Goal: Task Accomplishment & Management: Use online tool/utility

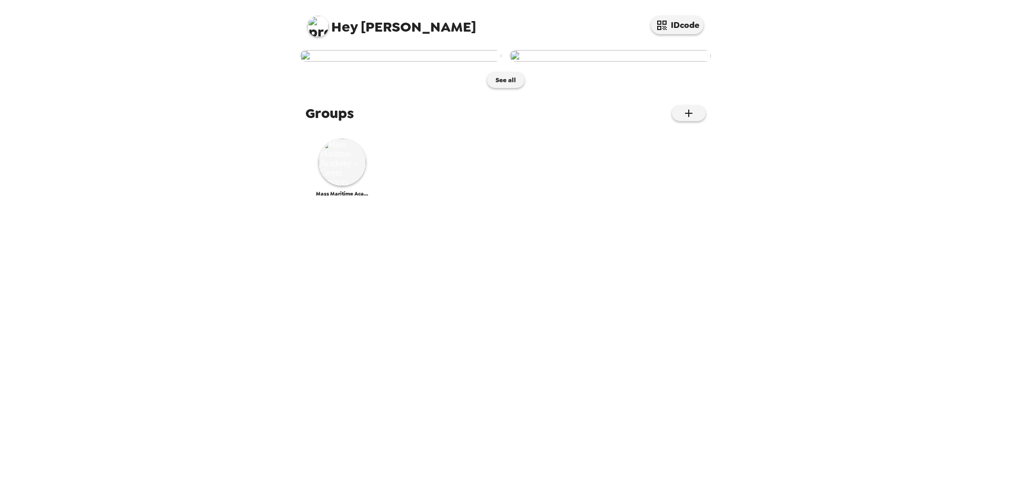
click at [348, 62] on img at bounding box center [400, 56] width 201 height 12
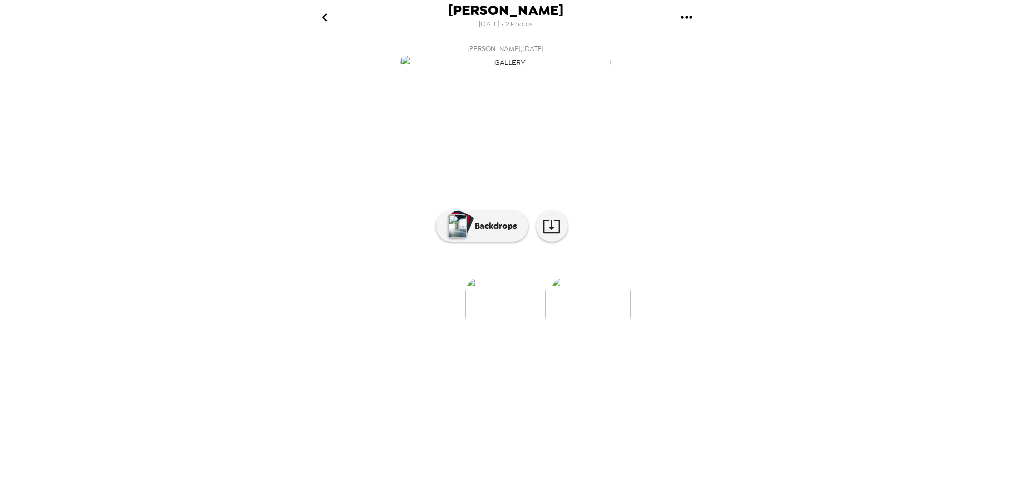
click at [482, 331] on img at bounding box center [505, 303] width 80 height 55
click at [482, 331] on div at bounding box center [505, 286] width 421 height 89
click at [481, 232] on p "Backdrops" at bounding box center [493, 226] width 48 height 13
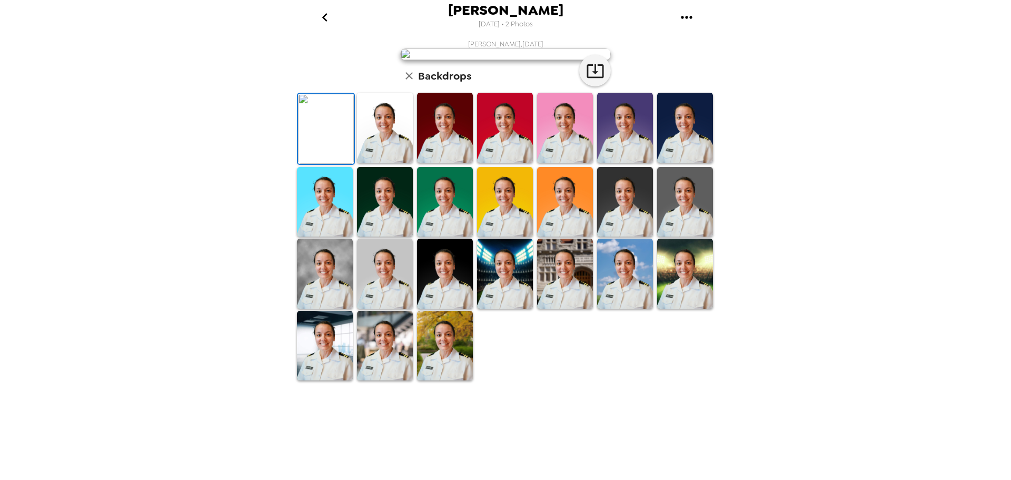
scroll to position [159, 0]
click at [507, 308] on img at bounding box center [505, 273] width 56 height 70
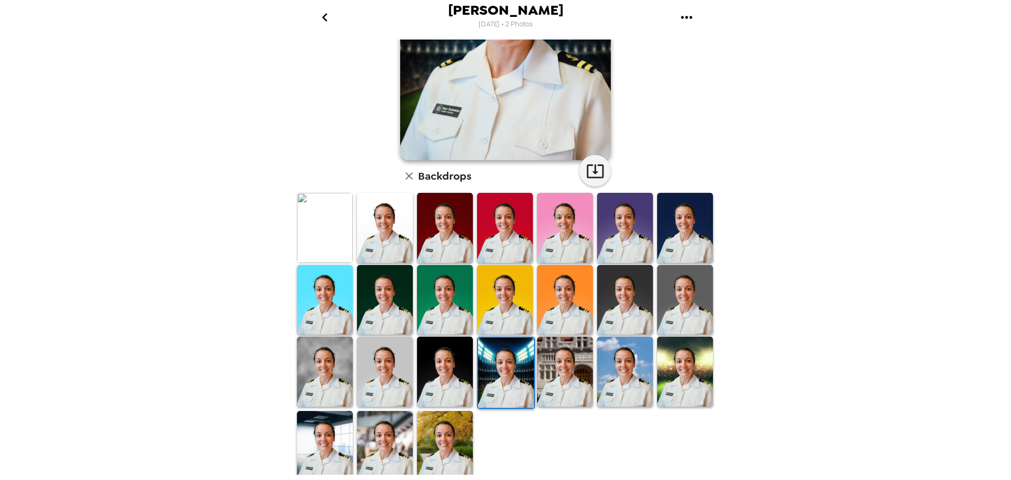
scroll to position [158, 0]
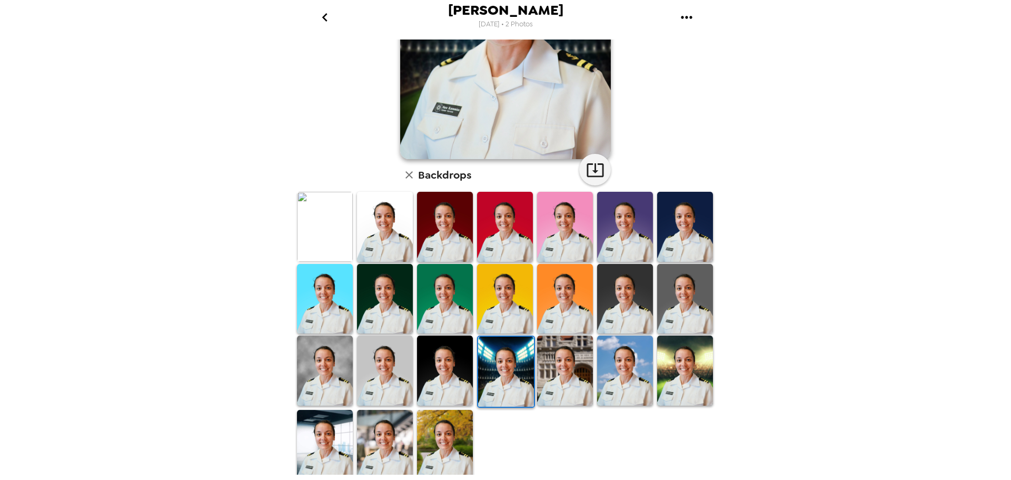
click at [571, 373] on img at bounding box center [565, 370] width 56 height 70
